Goal: Communication & Community: Connect with others

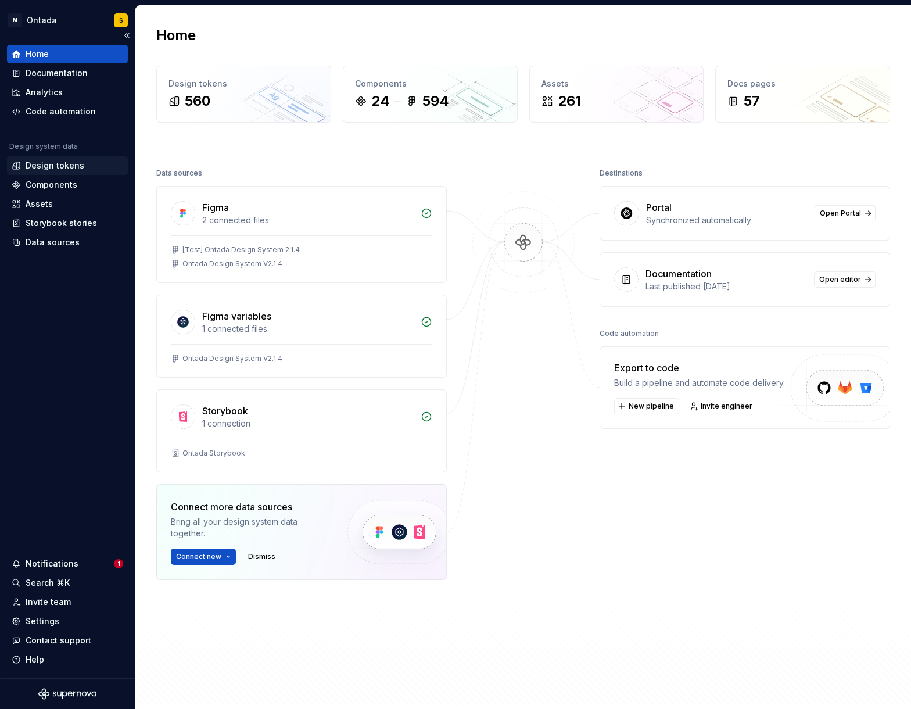
click at [45, 164] on div "Design tokens" at bounding box center [55, 166] width 59 height 12
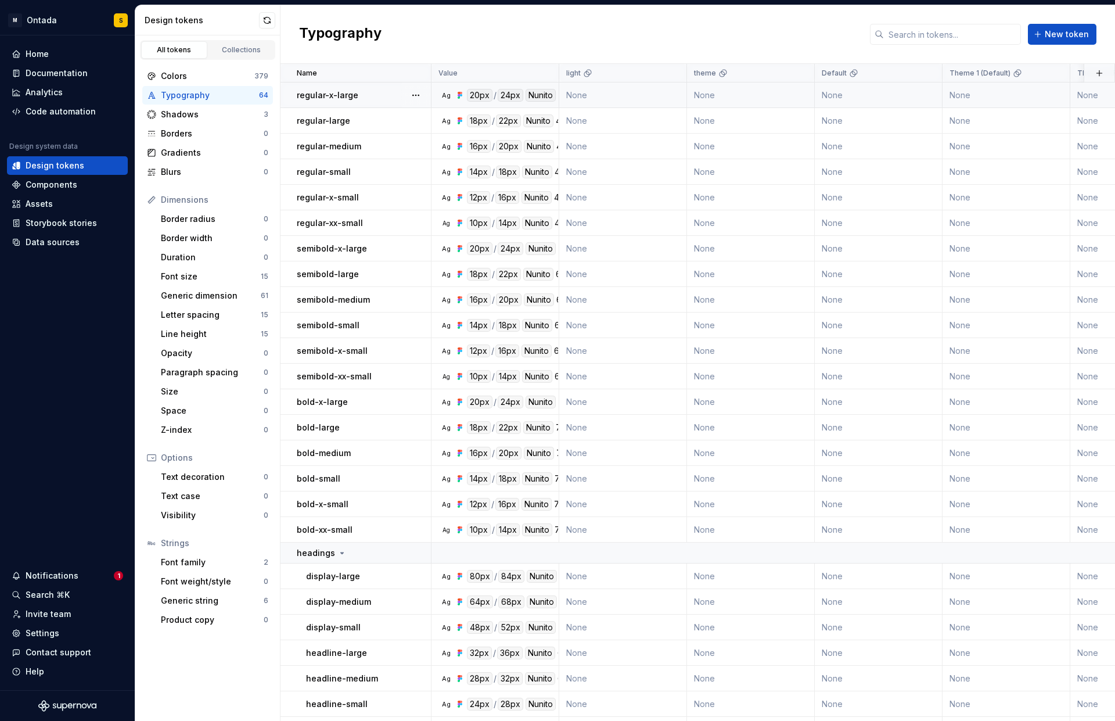
click at [391, 97] on div "regular-x-large" at bounding box center [364, 95] width 134 height 12
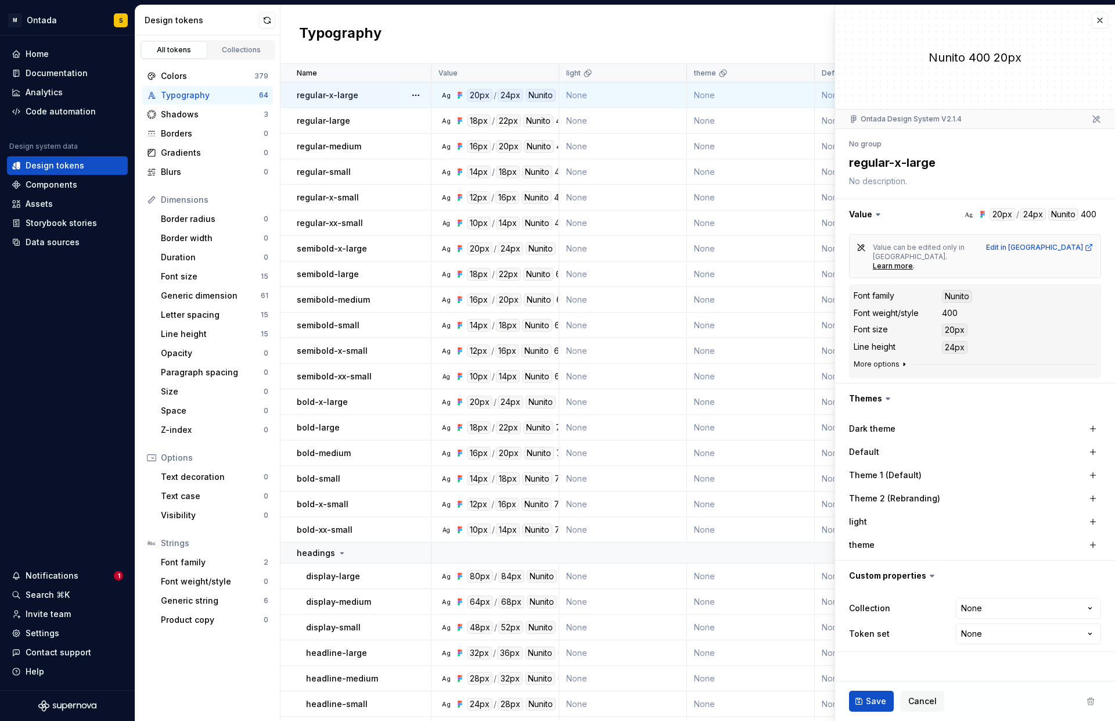
click at [673, 359] on icon "button" at bounding box center [904, 363] width 9 height 9
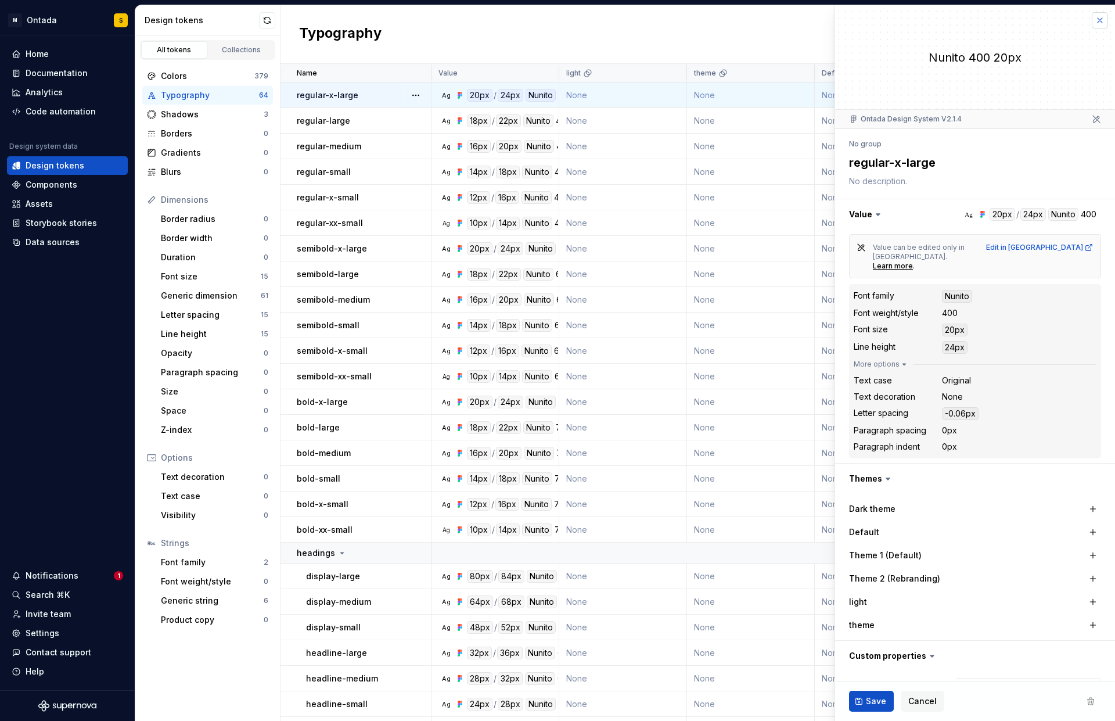
click at [673, 20] on button "button" at bounding box center [1100, 20] width 16 height 16
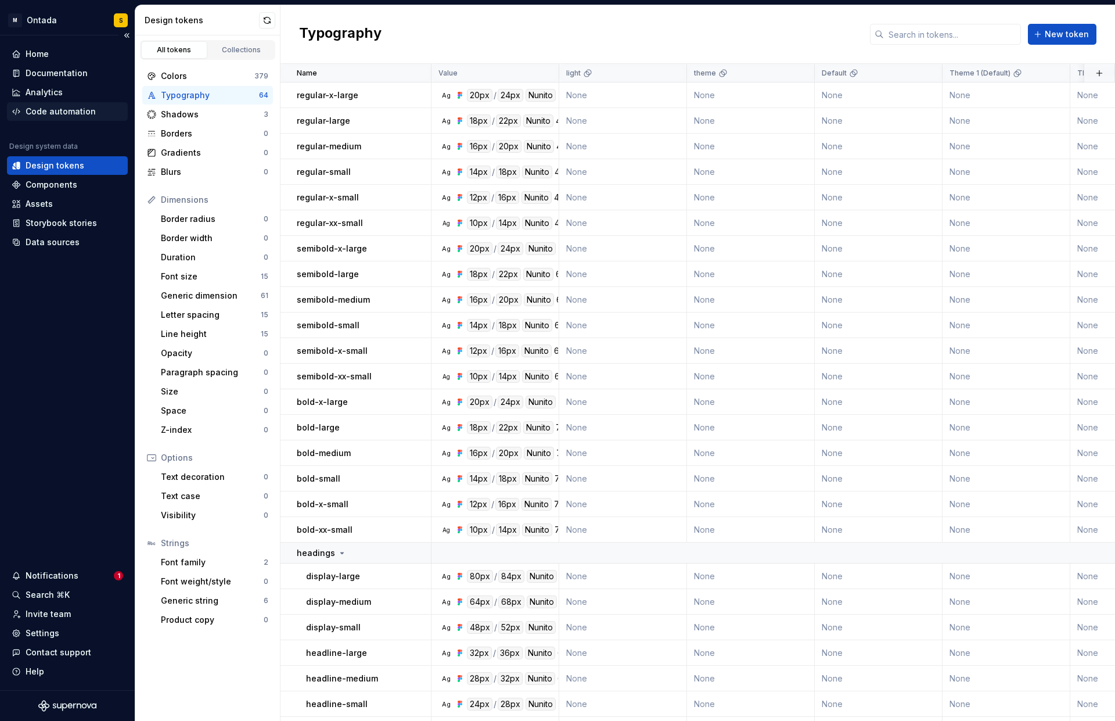
click at [61, 113] on div "Code automation" at bounding box center [61, 112] width 70 height 12
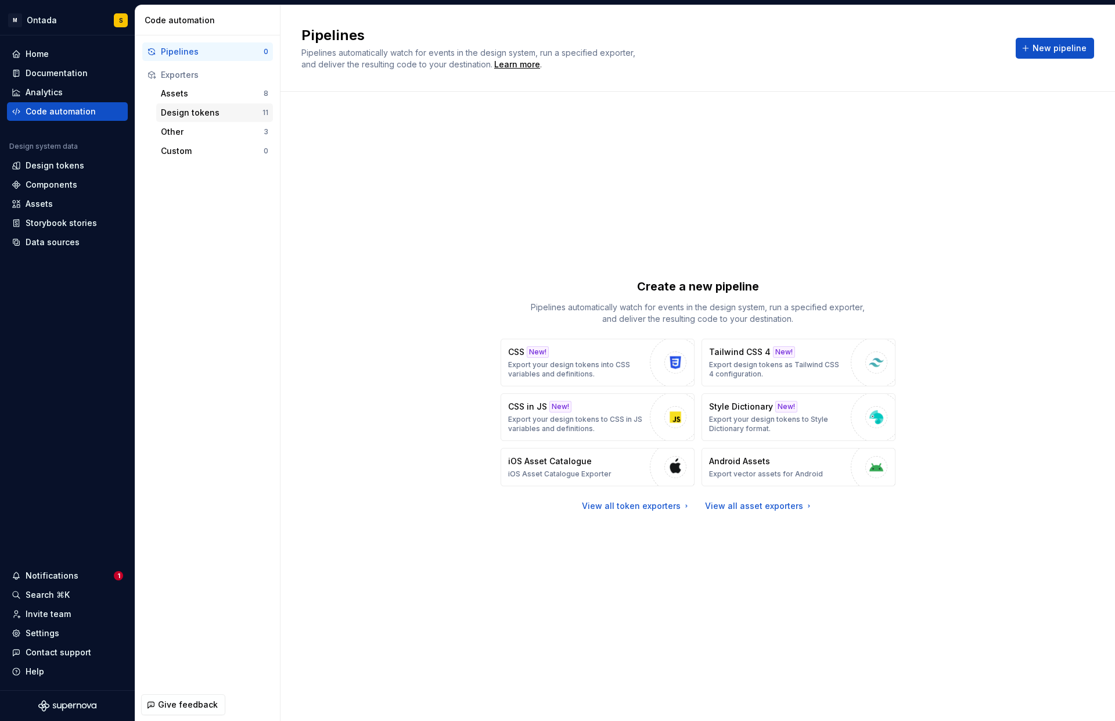
click at [206, 112] on div "Design tokens" at bounding box center [212, 113] width 102 height 12
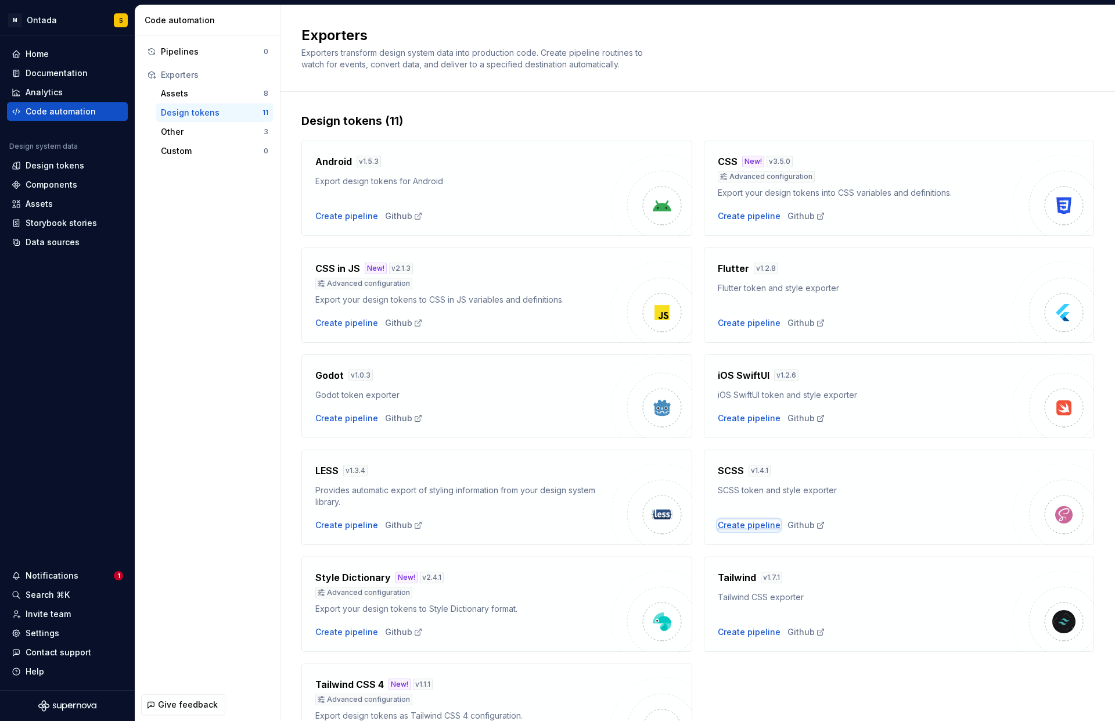
click at [673, 528] on div "Create pipeline" at bounding box center [749, 525] width 63 height 12
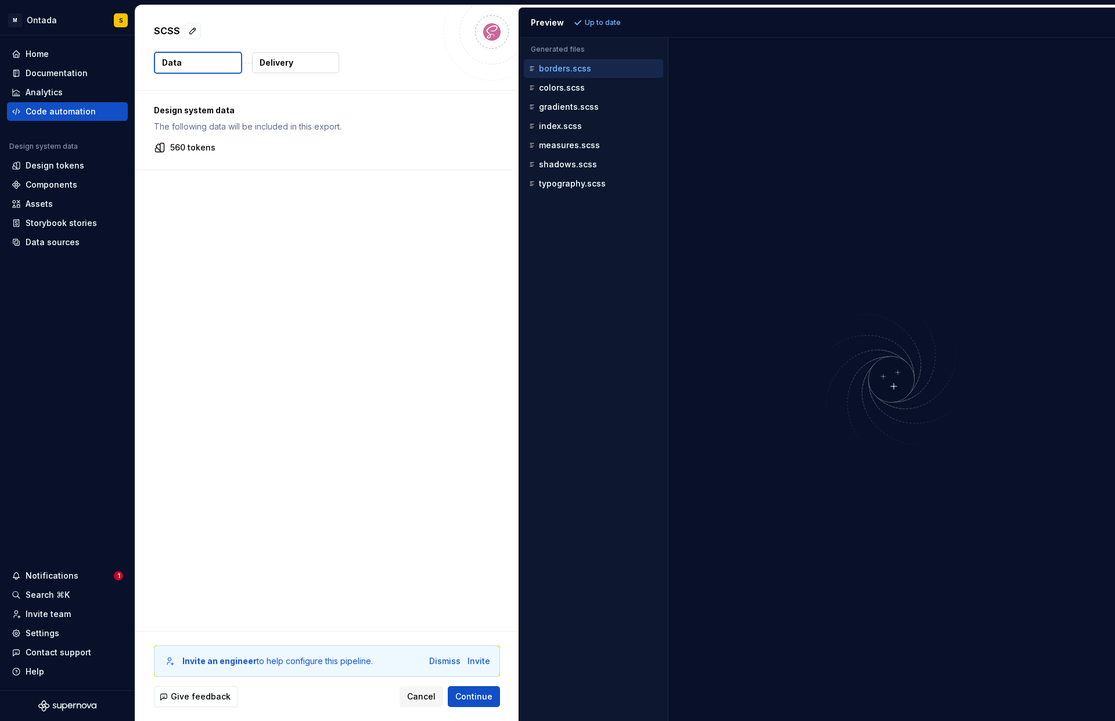
click at [673, 307] on img at bounding box center [891, 379] width 279 height 165
click at [562, 87] on p "colors.scss" at bounding box center [562, 87] width 46 height 9
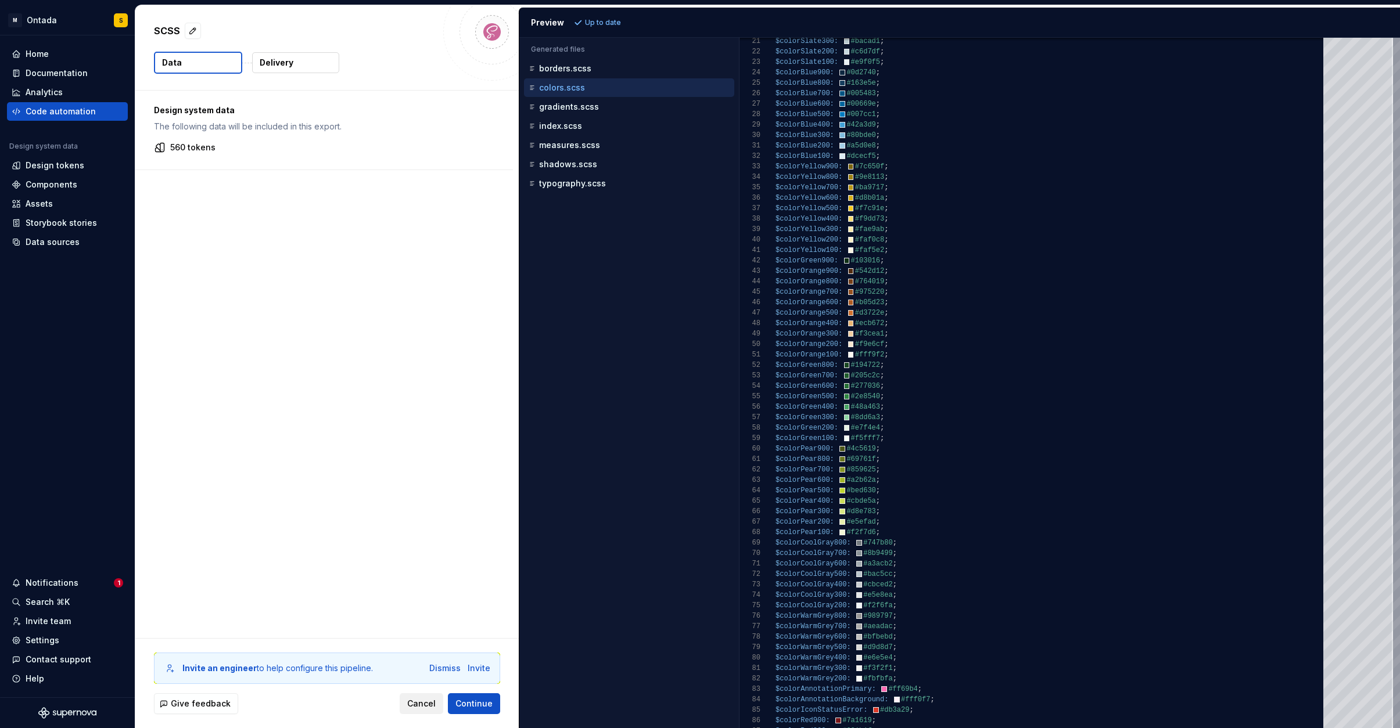
click at [423, 690] on span "Cancel" at bounding box center [421, 704] width 28 height 12
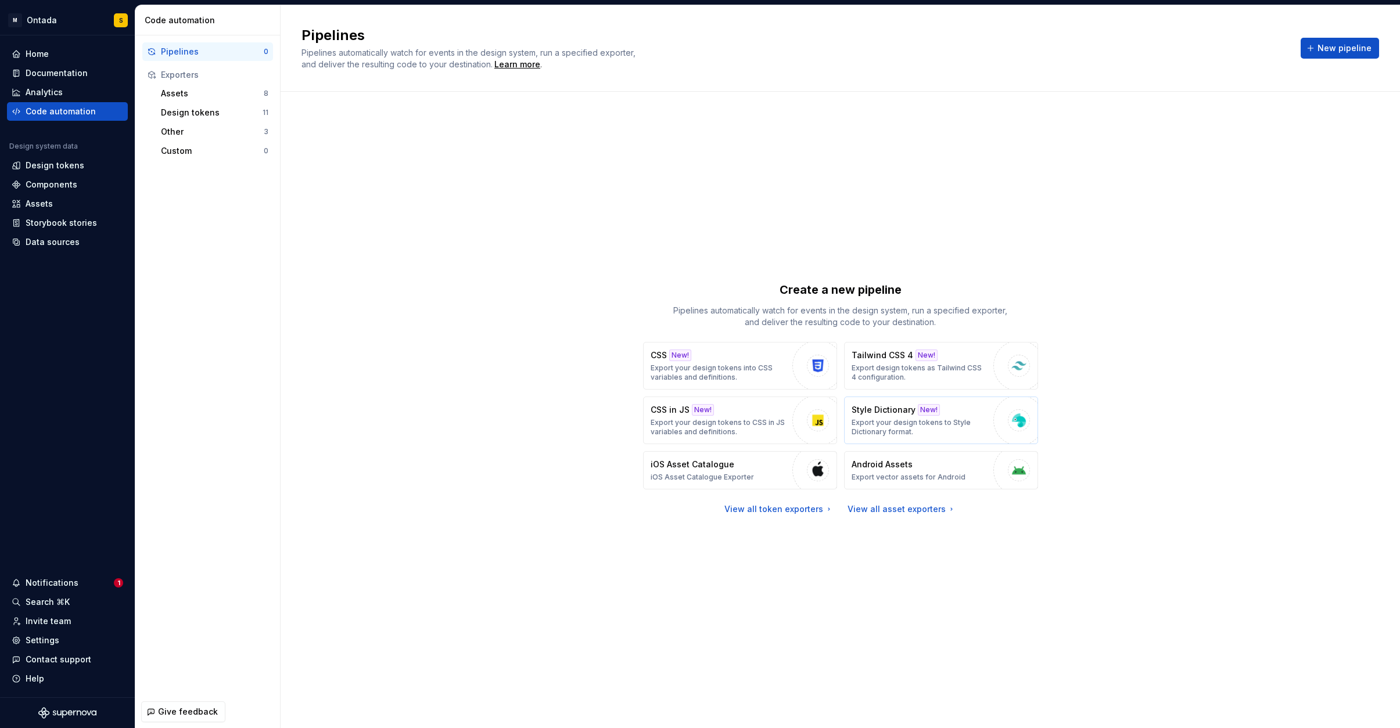
click at [673, 418] on p "Export your design tokens to Style Dictionary format." at bounding box center [919, 427] width 136 height 19
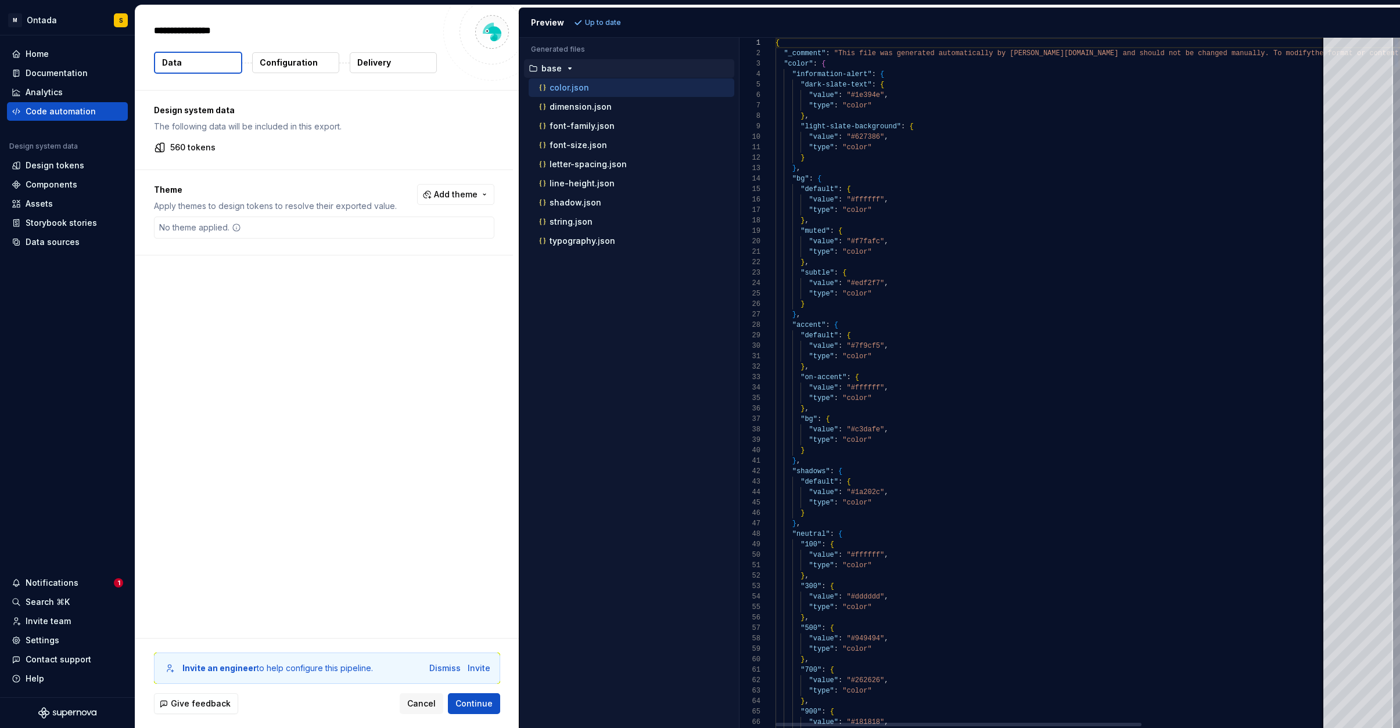
type textarea "*"
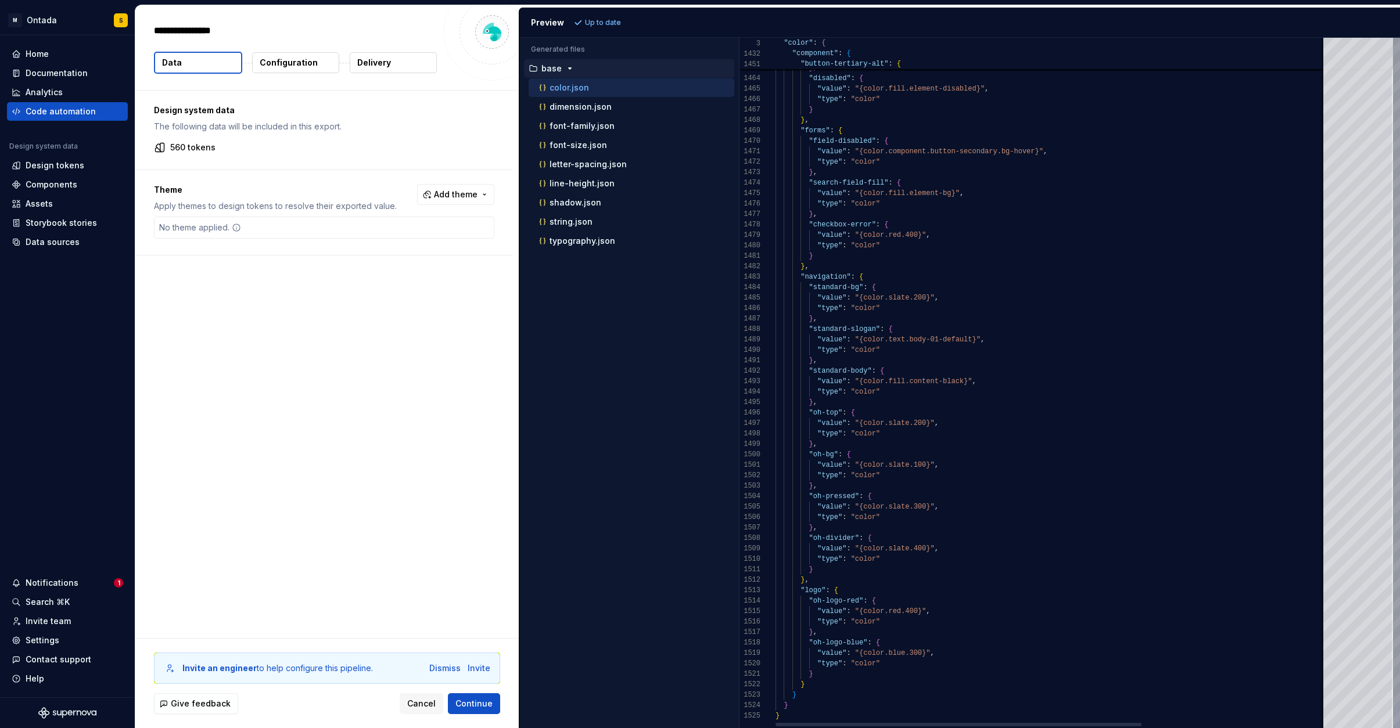
click at [673, 690] on div at bounding box center [1395, 714] width 3 height 30
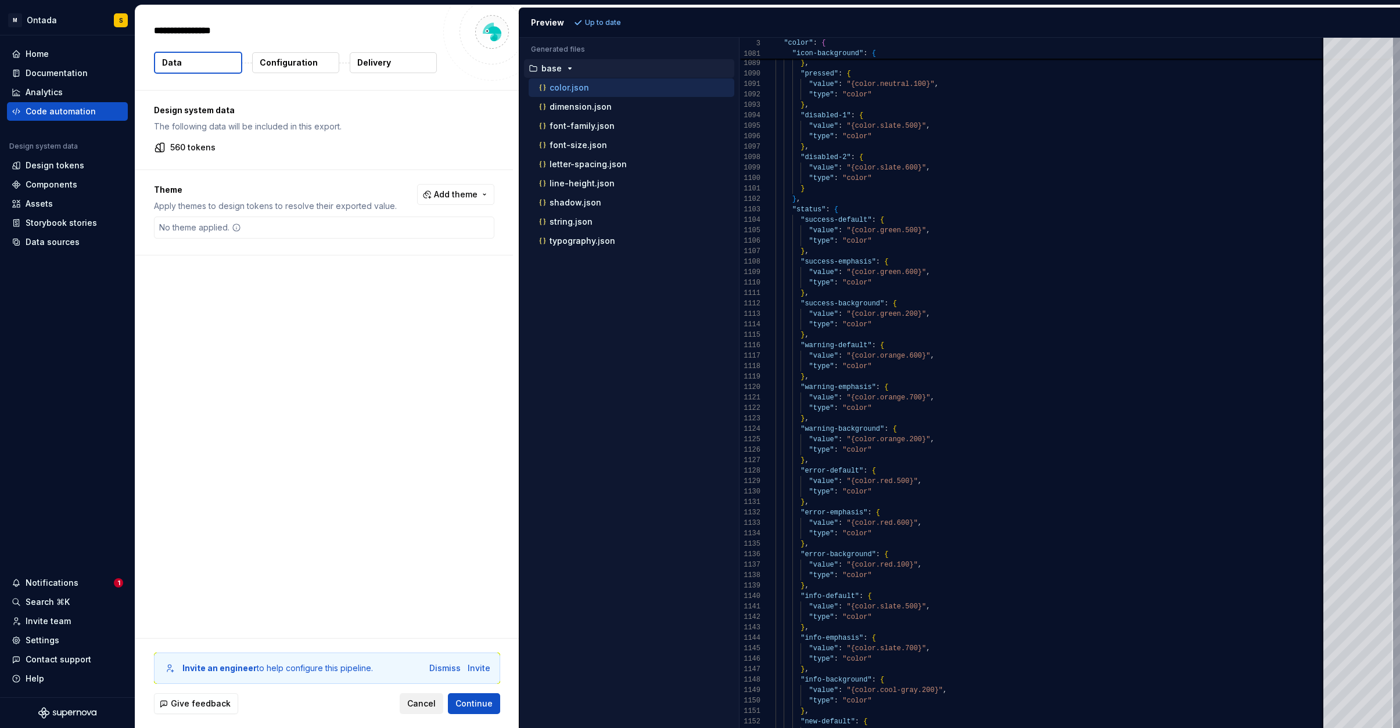
click at [422, 690] on span "Cancel" at bounding box center [421, 704] width 28 height 12
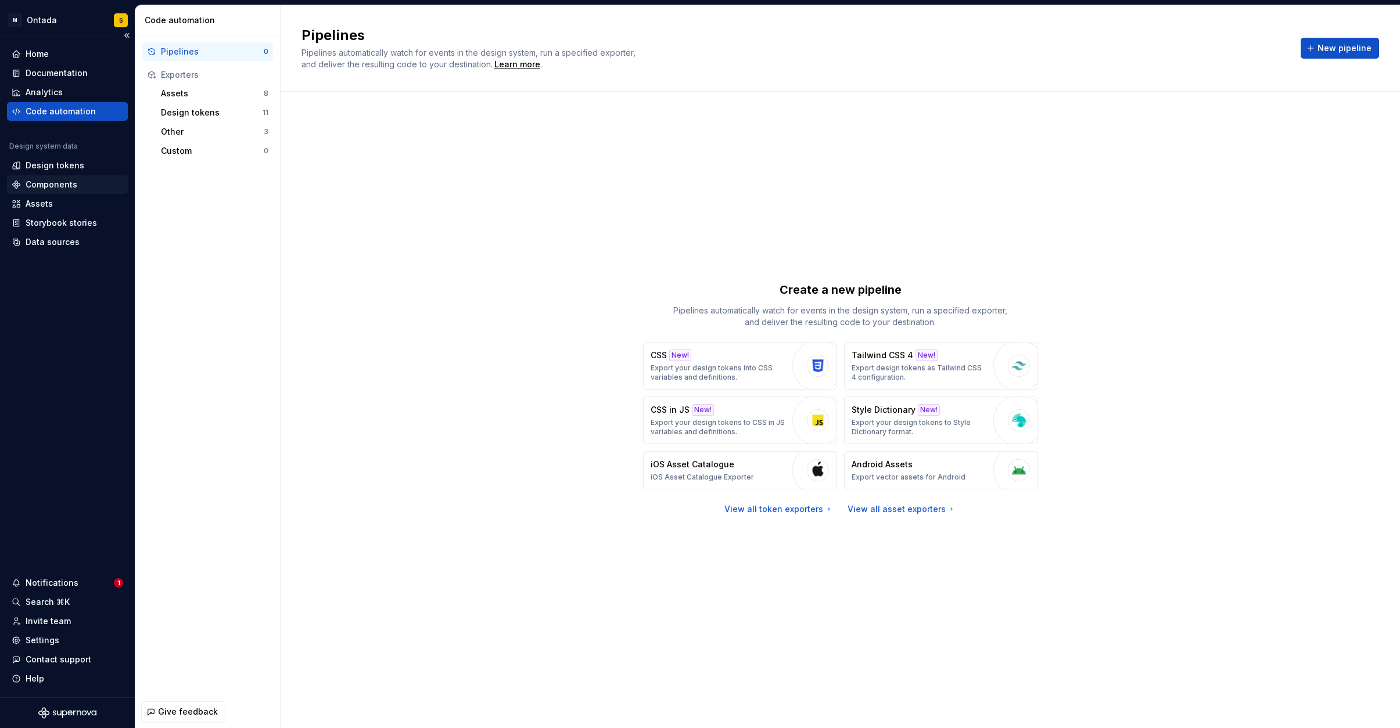
click at [58, 190] on div "Components" at bounding box center [52, 185] width 52 height 12
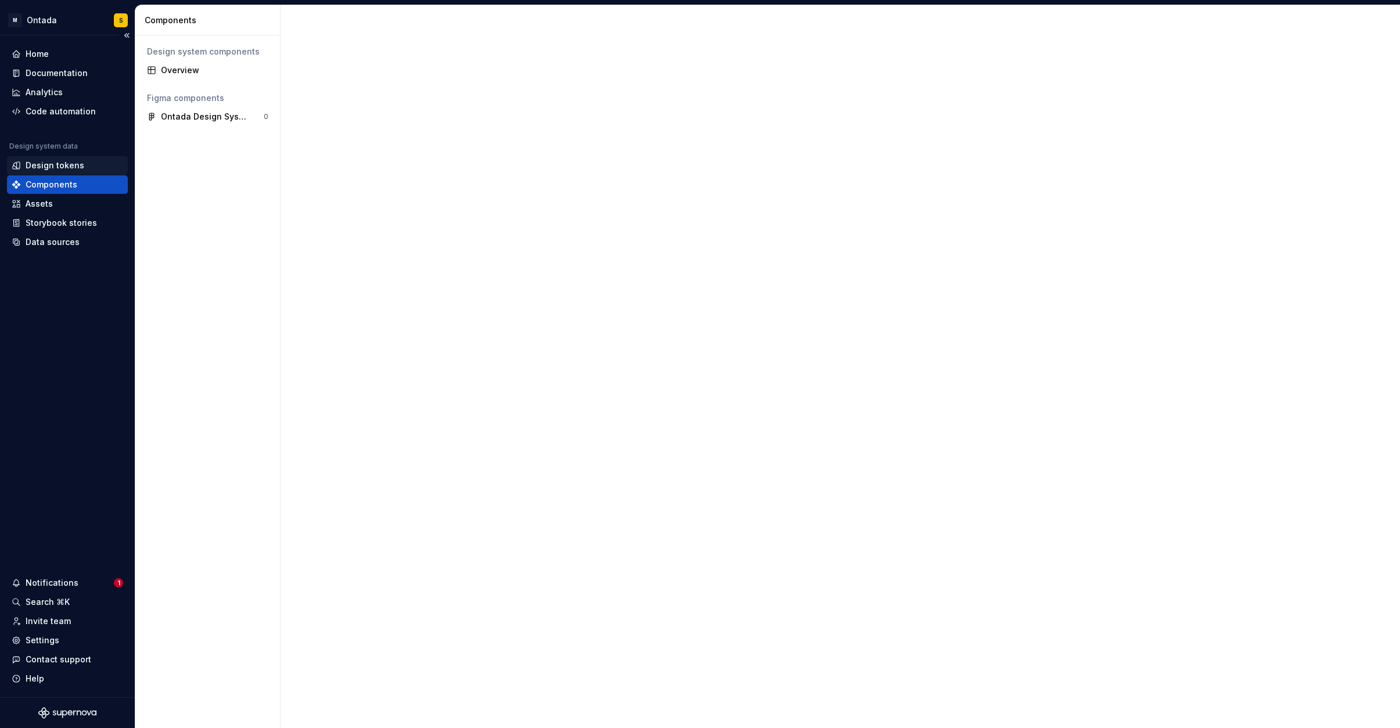
click at [59, 164] on div "Design tokens" at bounding box center [55, 166] width 59 height 12
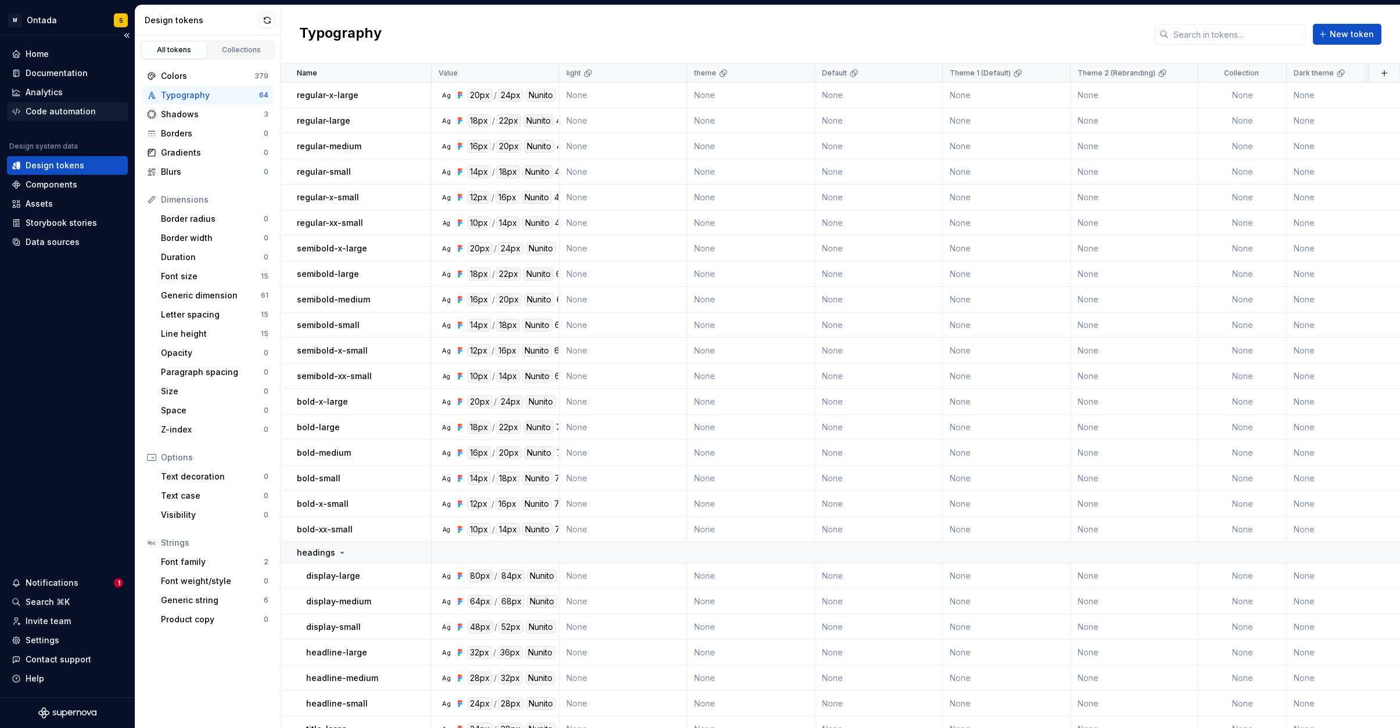
click at [58, 111] on div "Code automation" at bounding box center [61, 112] width 70 height 12
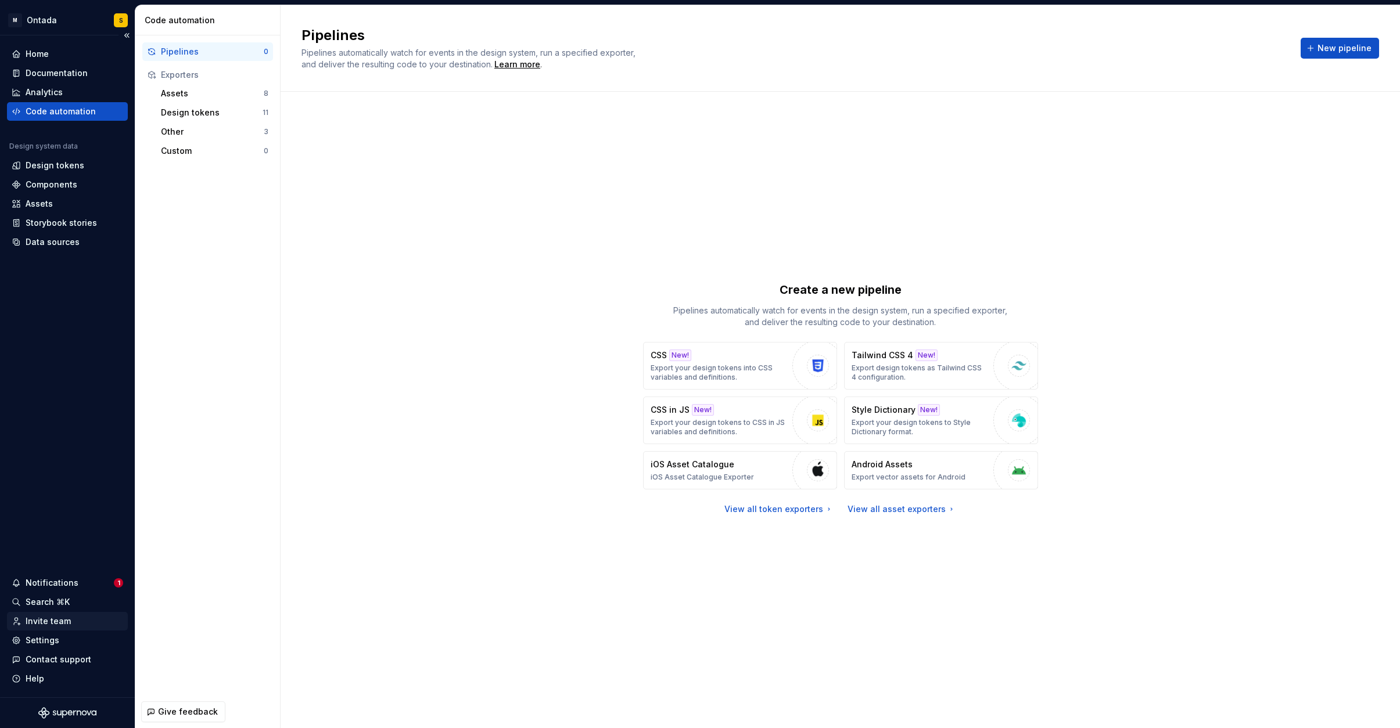
click at [57, 621] on div "Invite team" at bounding box center [48, 622] width 45 height 12
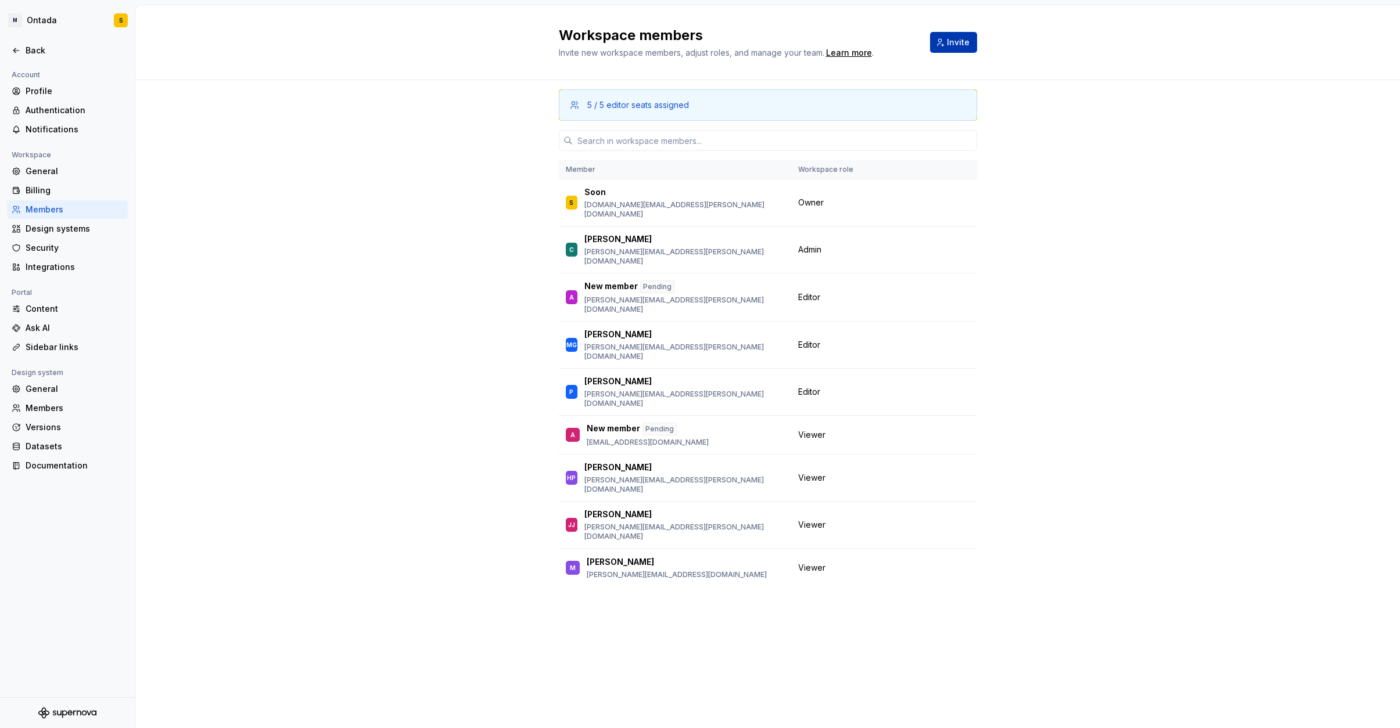
click at [673, 42] on span "Invite" at bounding box center [958, 43] width 23 height 12
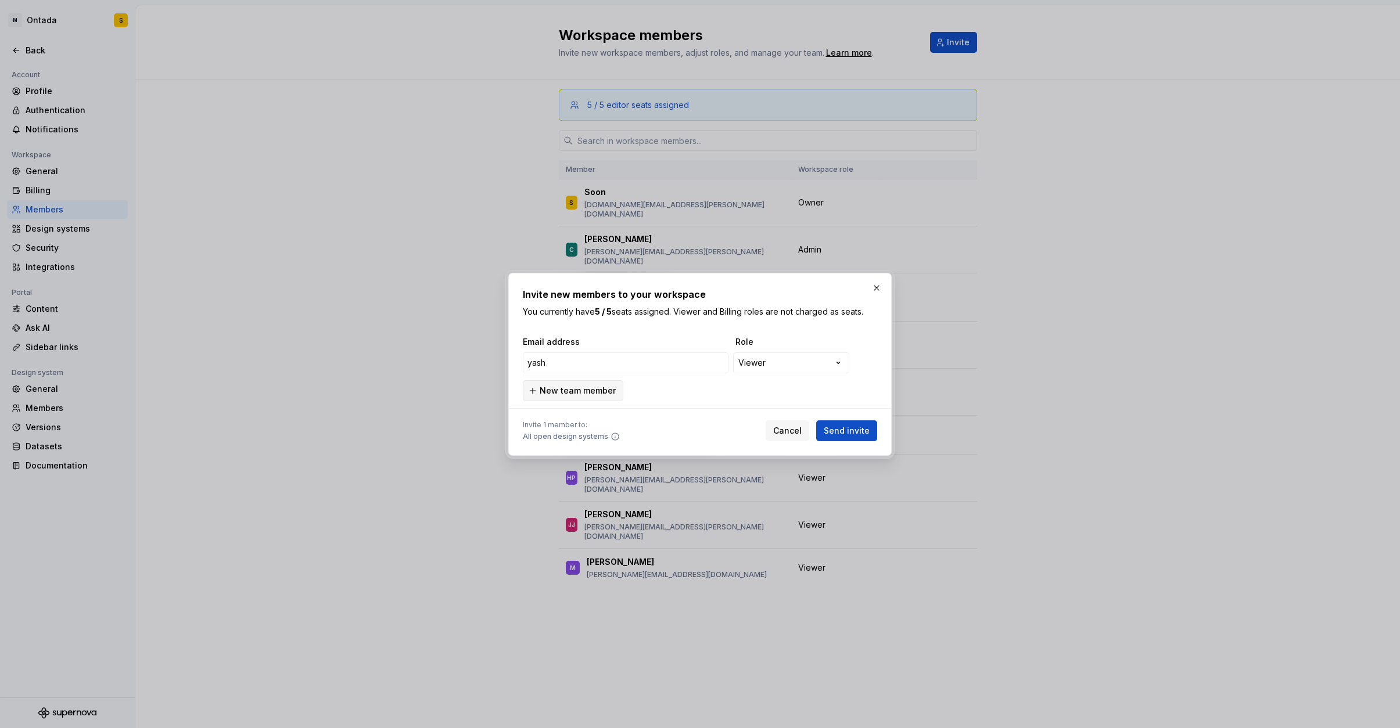
click at [570, 397] on button "New team member" at bounding box center [573, 390] width 100 height 21
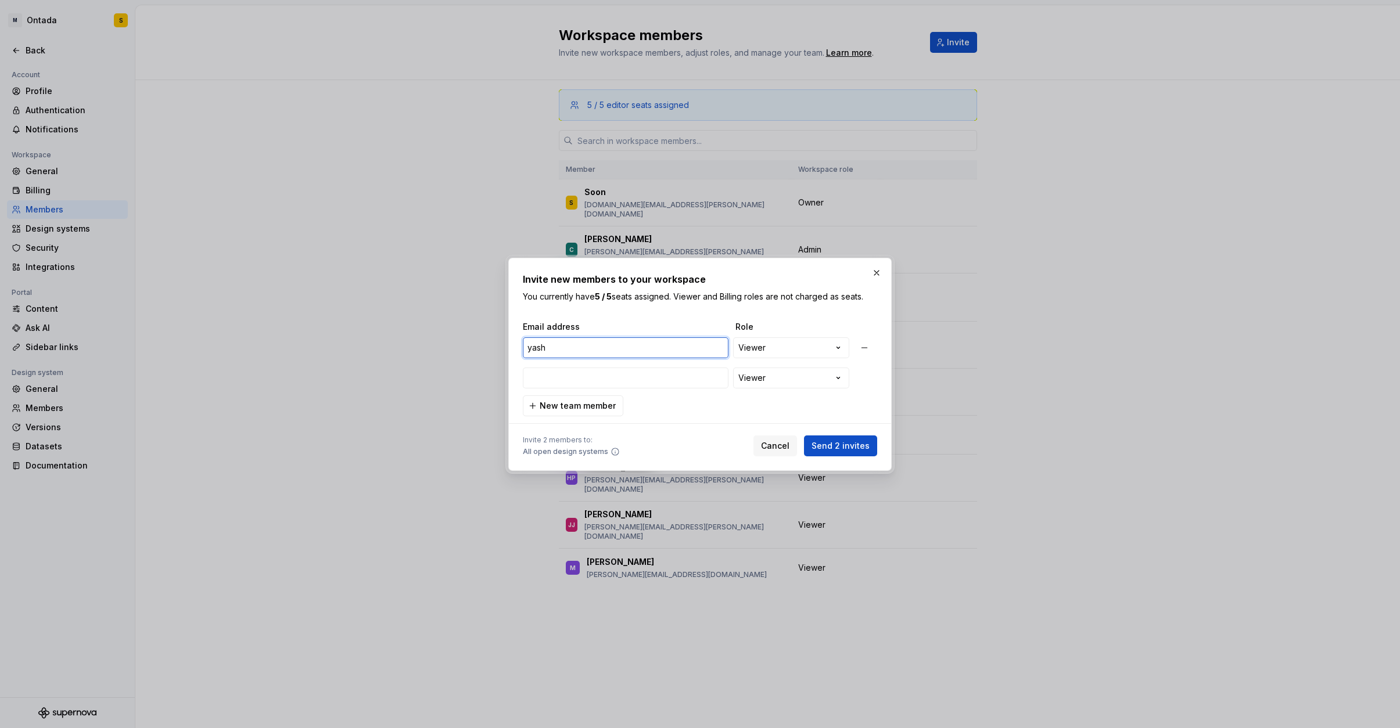
click at [567, 344] on input "yash" at bounding box center [626, 347] width 206 height 21
click at [553, 350] on input "yash" at bounding box center [626, 347] width 206 height 21
type input "[EMAIL_ADDRESS][PERSON_NAME][DOMAIN_NAME]"
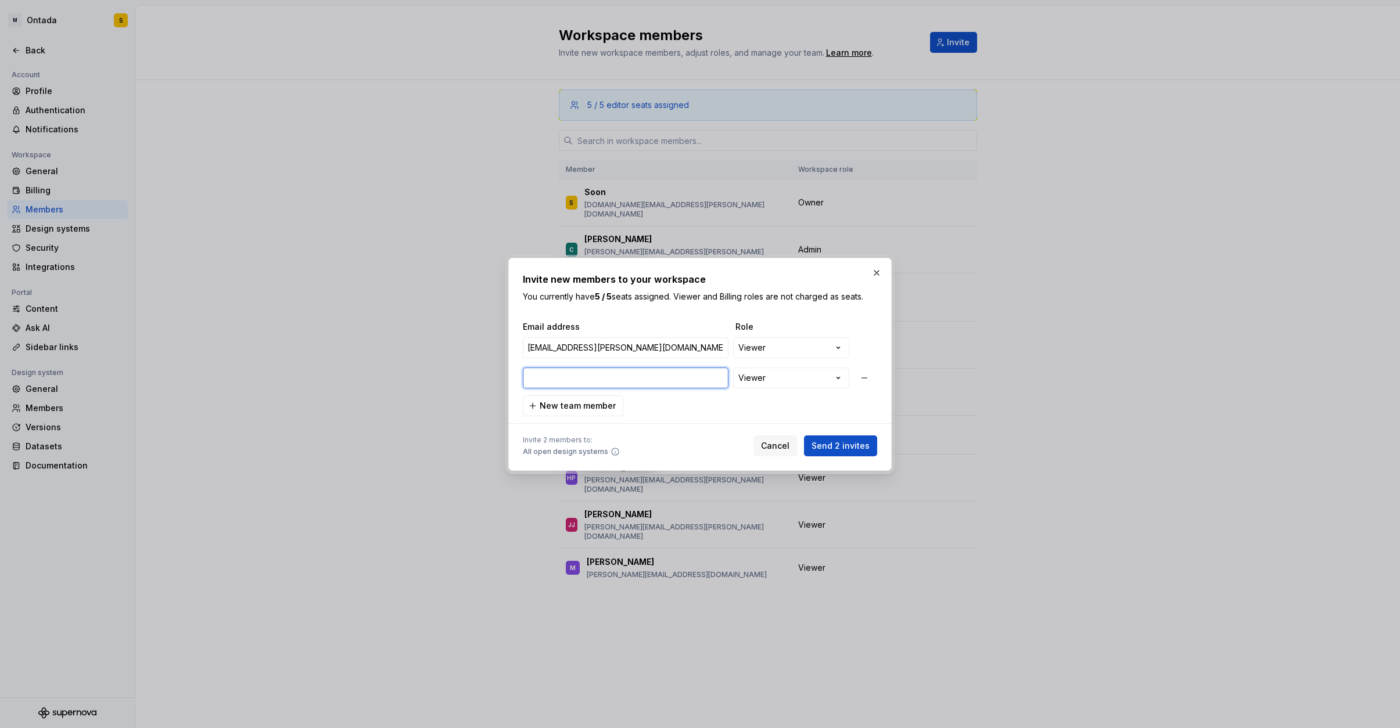
click at [550, 378] on input "email" at bounding box center [626, 378] width 206 height 21
type input "[EMAIL_ADDRESS][DOMAIN_NAME]"
click at [673, 426] on div at bounding box center [700, 423] width 354 height 15
click at [668, 383] on input "[EMAIL_ADDRESS][DOMAIN_NAME]" at bounding box center [626, 378] width 206 height 21
click at [673, 418] on div at bounding box center [700, 423] width 354 height 15
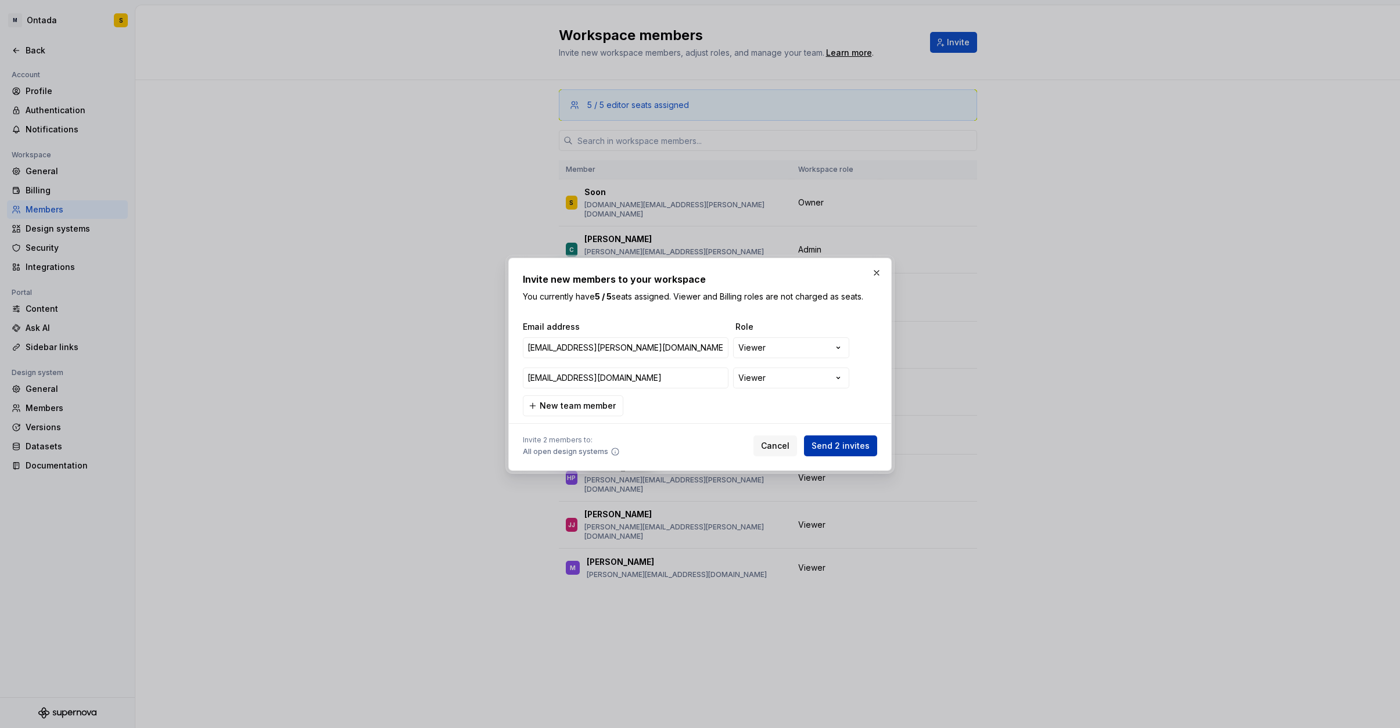
click at [673, 448] on span "Send 2 invites" at bounding box center [840, 446] width 58 height 12
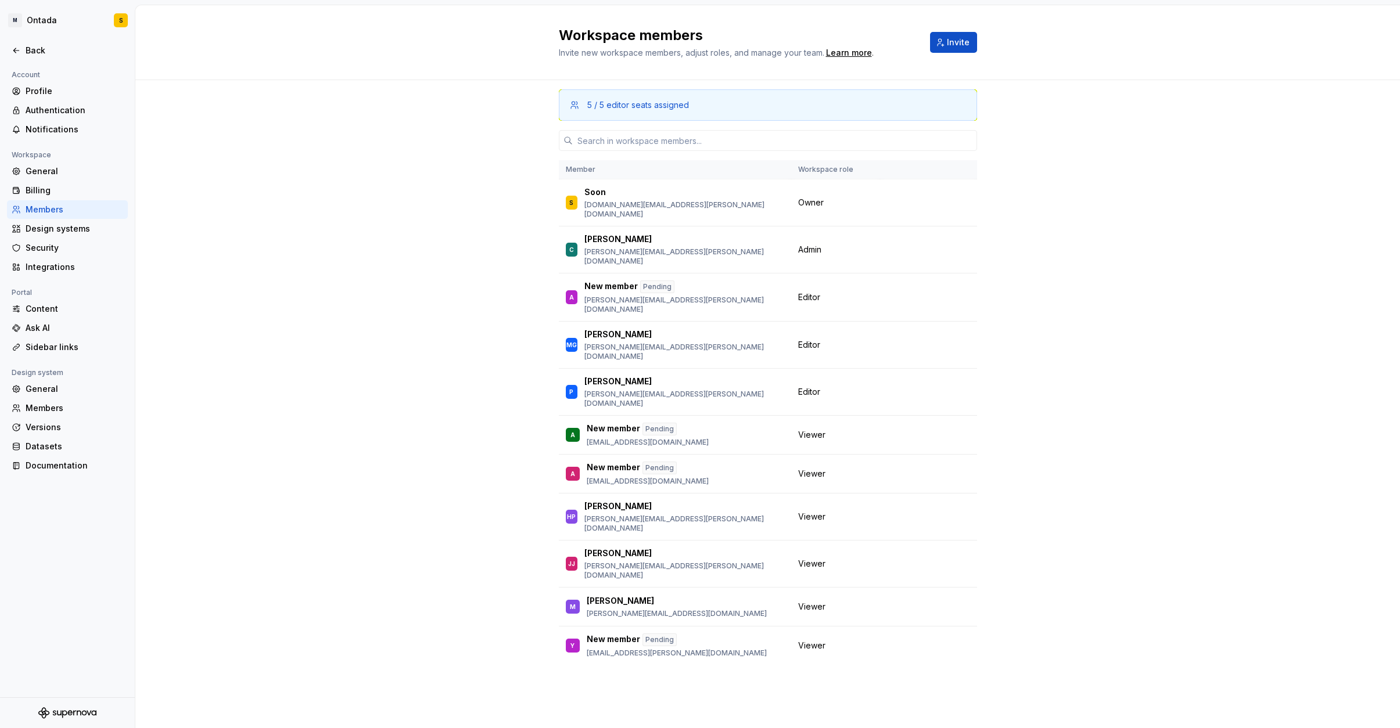
click at [380, 326] on div "5 / 5 editor seats assigned Member Workspace role S [PERSON_NAME] [DOMAIN_NAME]…" at bounding box center [767, 404] width 1264 height 648
click at [35, 19] on html "M Ontada S Back Account Profile Authentication Notifications Workspace General …" at bounding box center [700, 364] width 1400 height 728
click at [35, 55] on div "M Workspace [PERSON_NAME]" at bounding box center [84, 53] width 145 height 30
click at [203, 56] on div "[PERSON_NAME]" at bounding box center [232, 51] width 75 height 12
click at [63, 228] on div "Design systems" at bounding box center [75, 229] width 98 height 12
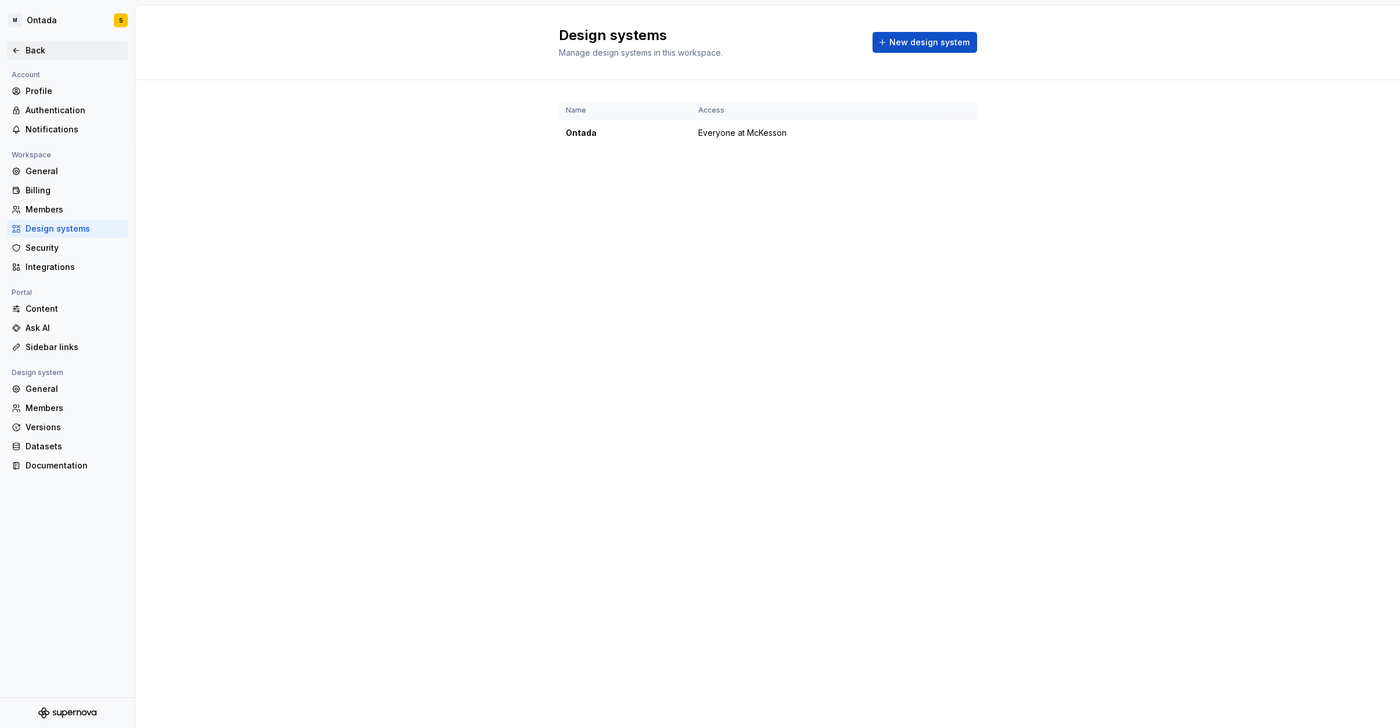
click at [17, 52] on icon at bounding box center [16, 50] width 9 height 9
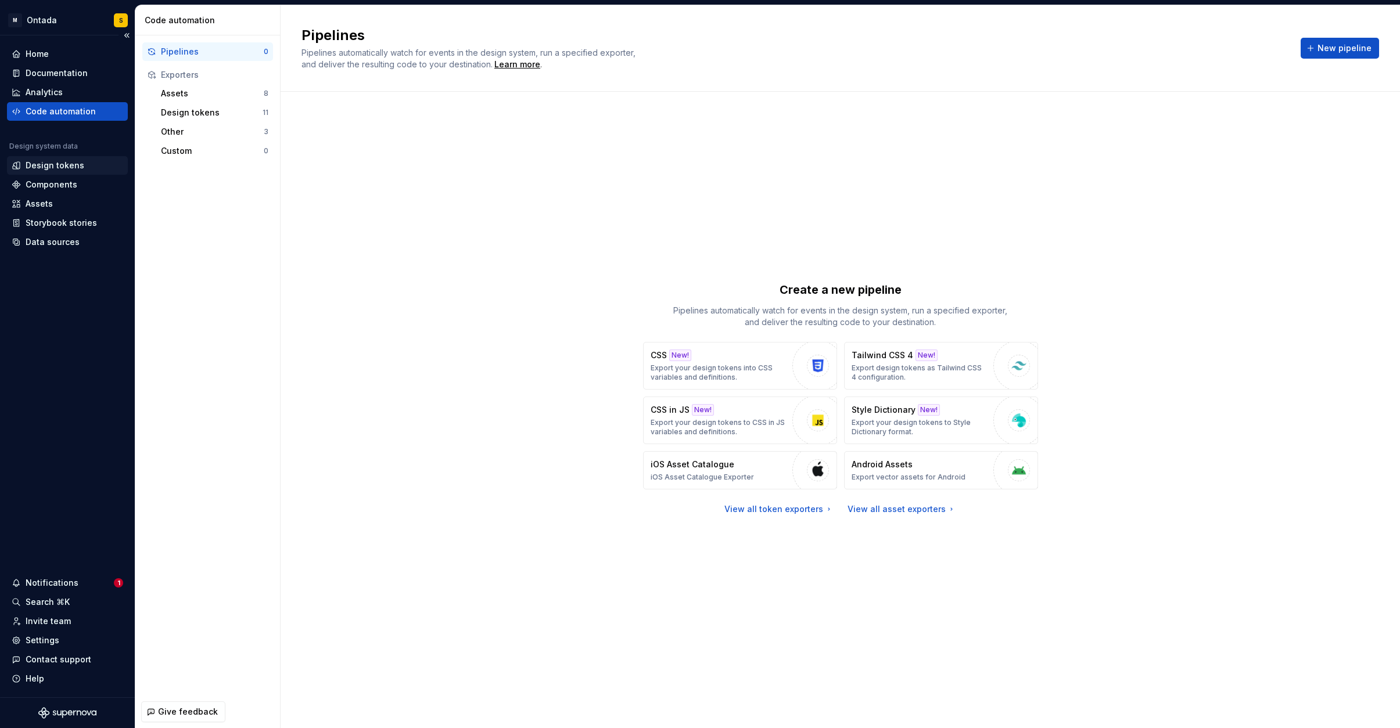
click at [60, 166] on div "Design tokens" at bounding box center [55, 166] width 59 height 12
